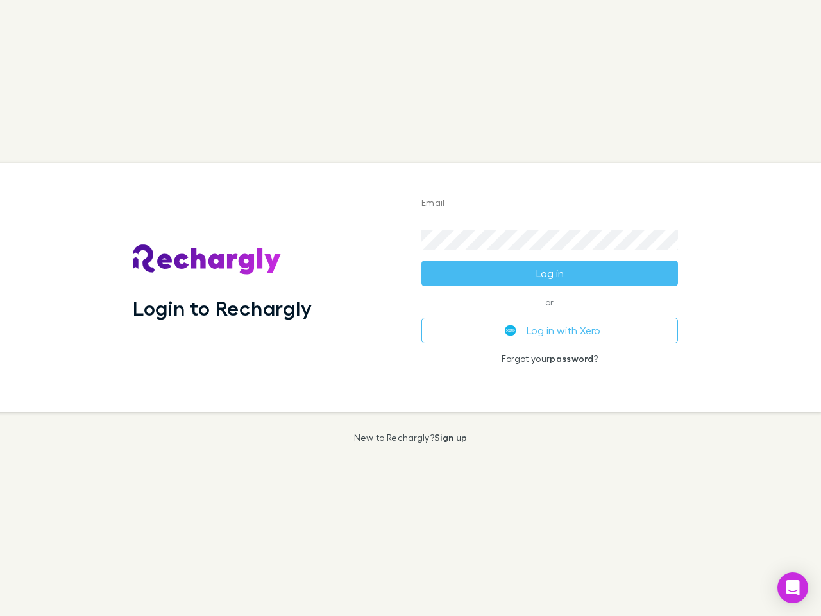
click at [410, 308] on div "Login to Rechargly" at bounding box center [266, 287] width 289 height 249
click at [550, 204] on input "Email" at bounding box center [549, 204] width 257 height 21
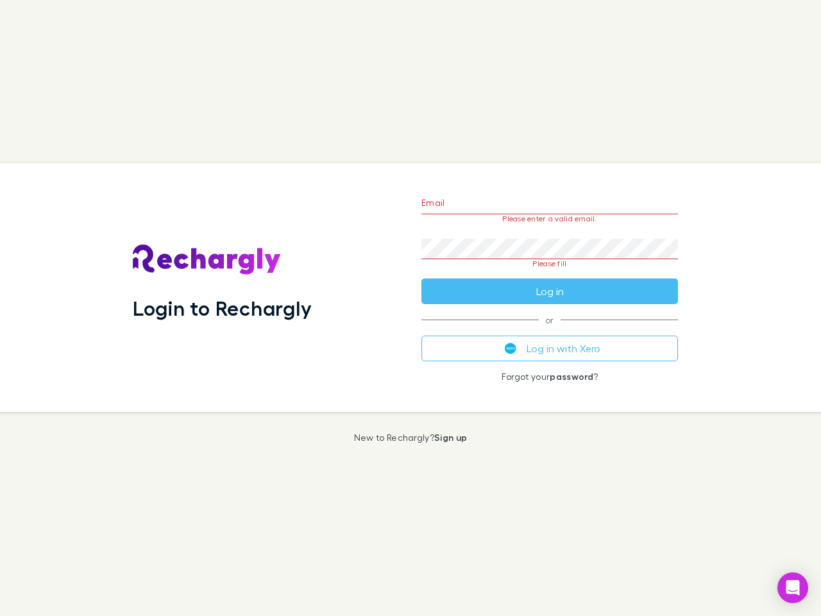
click at [550, 273] on form "Email Please enter a valid email. Password Please fill Log in" at bounding box center [549, 243] width 257 height 121
click at [550, 330] on div "Email Please enter a valid email. Password Please fill Log in or Log in with Xe…" at bounding box center [549, 287] width 277 height 249
click at [793, 587] on icon "Open Intercom Messenger" at bounding box center [792, 587] width 13 height 15
